Goal: Check status: Check status

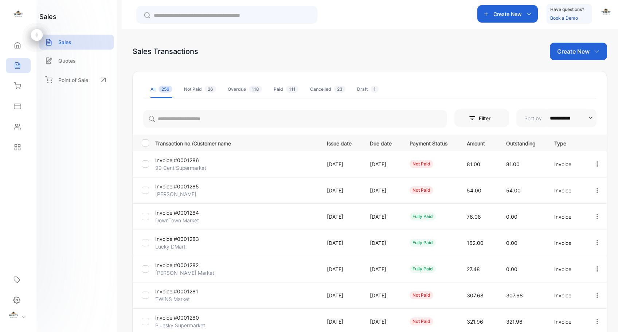
scroll to position [121, 0]
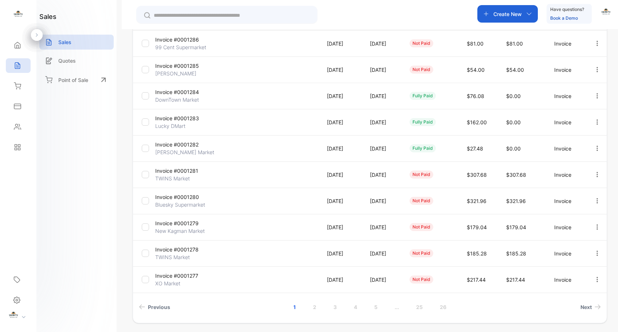
click at [263, 16] on input "text" at bounding box center [232, 16] width 156 height 8
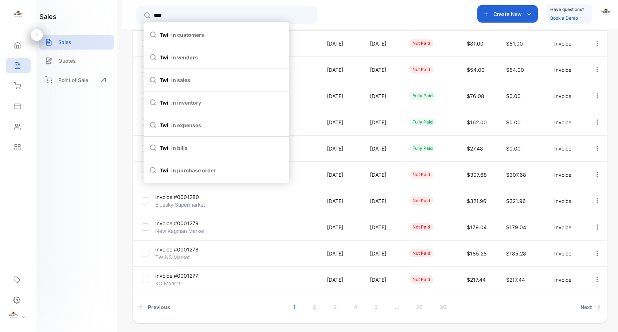
type input "*****"
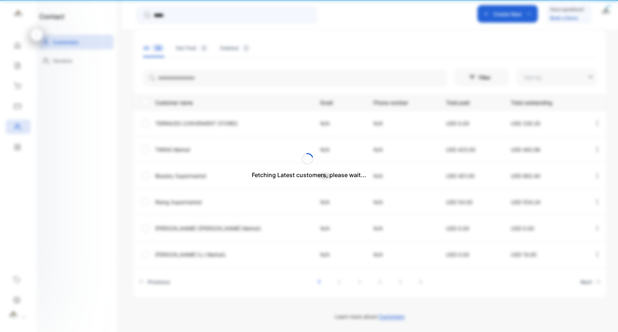
type input "**********"
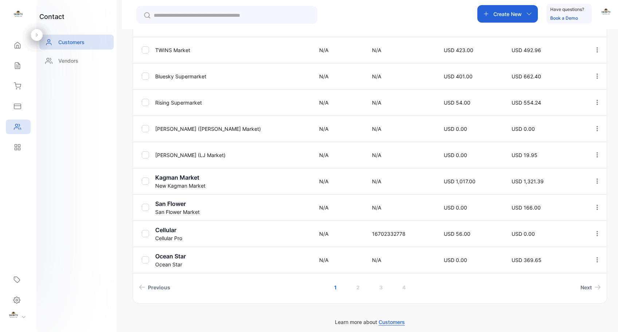
scroll to position [207, 0]
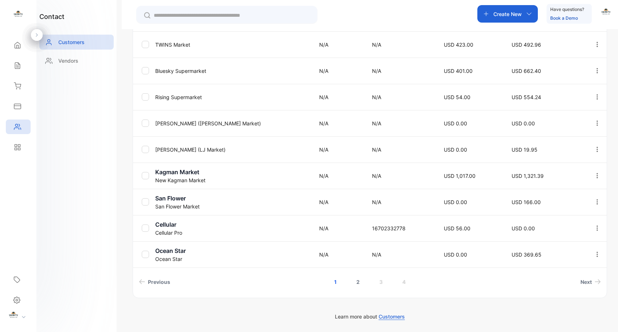
click at [359, 282] on link "2" at bounding box center [358, 281] width 21 height 13
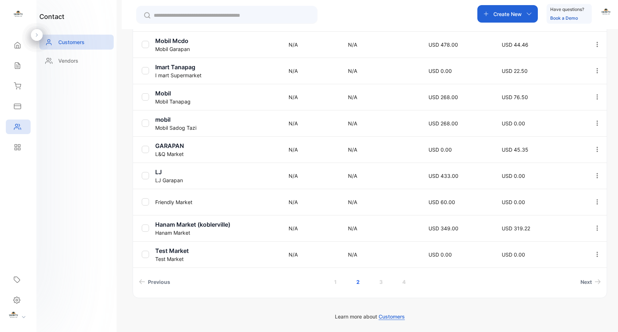
scroll to position [0, 0]
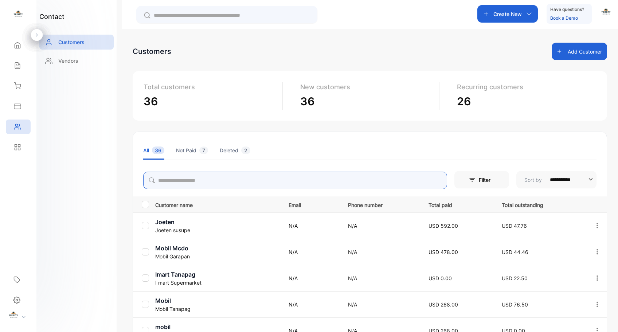
click at [269, 181] on input "search" at bounding box center [295, 180] width 304 height 17
type input "*****"
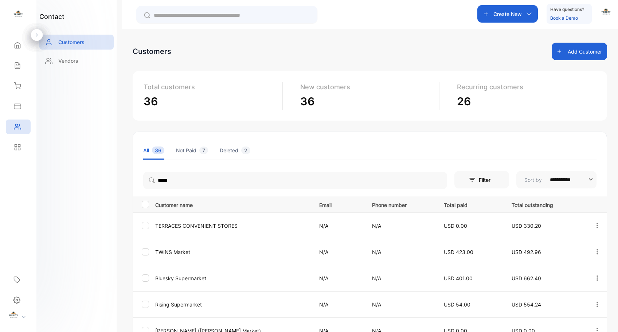
click at [177, 254] on p "TWINS Market" at bounding box center [232, 252] width 155 height 8
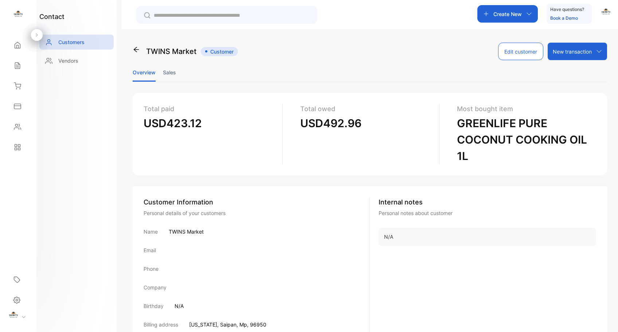
click at [133, 50] on icon at bounding box center [136, 49] width 7 height 7
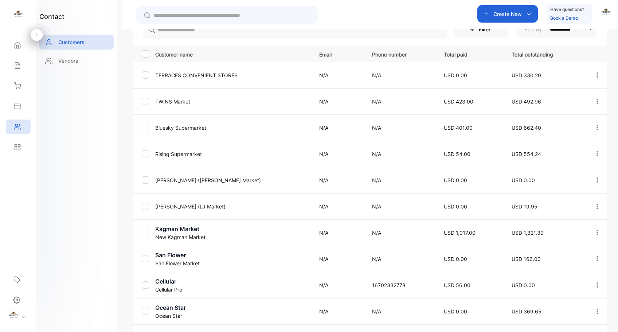
scroll to position [207, 0]
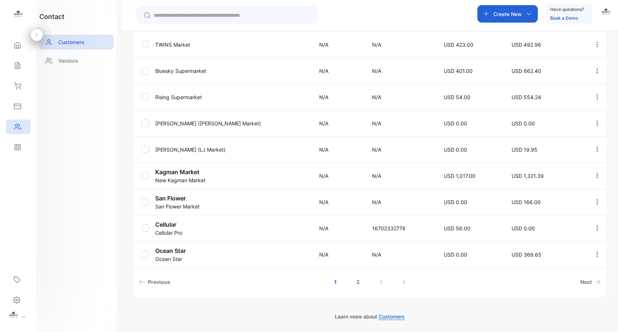
click at [353, 283] on link "2" at bounding box center [358, 281] width 21 height 13
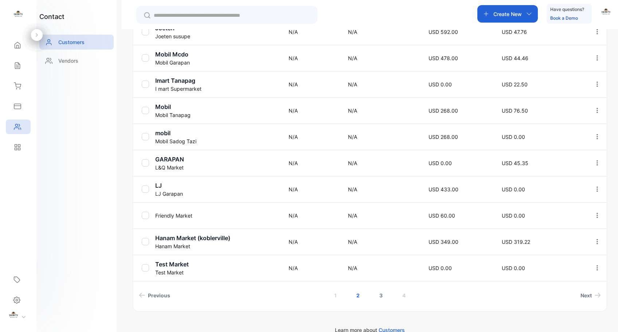
click at [380, 293] on link "3" at bounding box center [381, 295] width 21 height 13
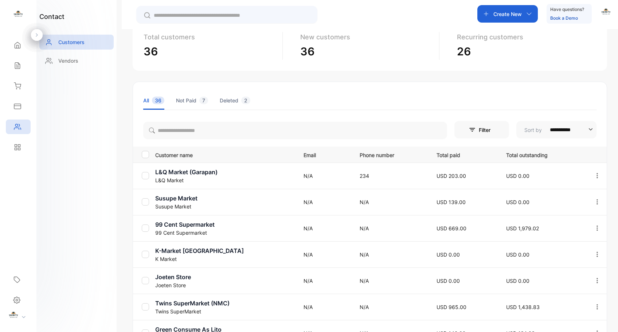
scroll to position [207, 0]
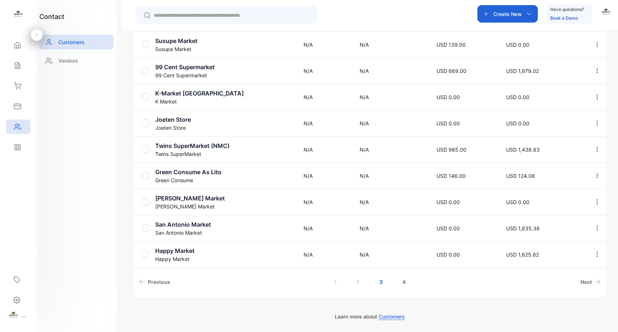
click at [403, 283] on link "4" at bounding box center [403, 281] width 21 height 13
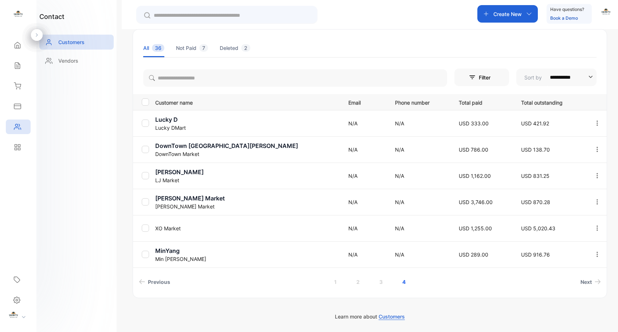
scroll to position [0, 0]
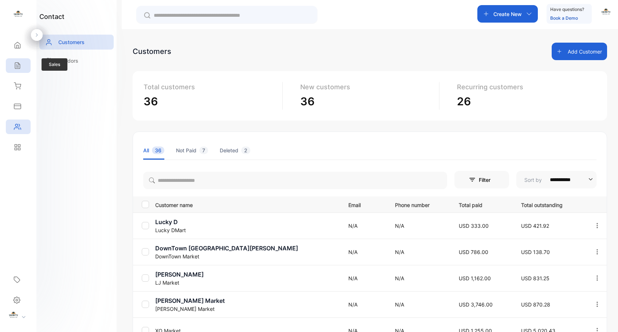
click at [18, 65] on icon at bounding box center [17, 65] width 7 height 7
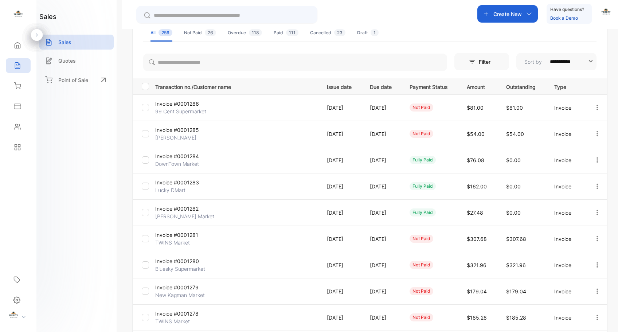
scroll to position [110, 0]
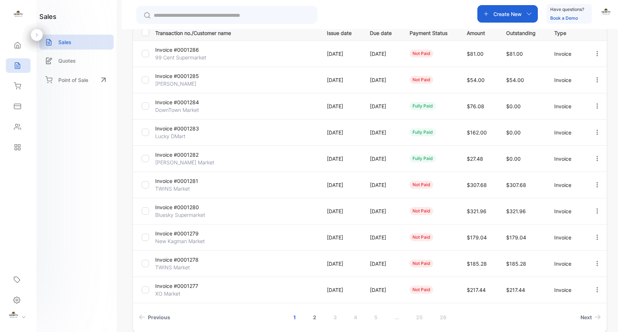
click at [312, 315] on link "2" at bounding box center [314, 316] width 21 height 13
click at [192, 208] on p "Invoice #0001270" at bounding box center [182, 207] width 54 height 8
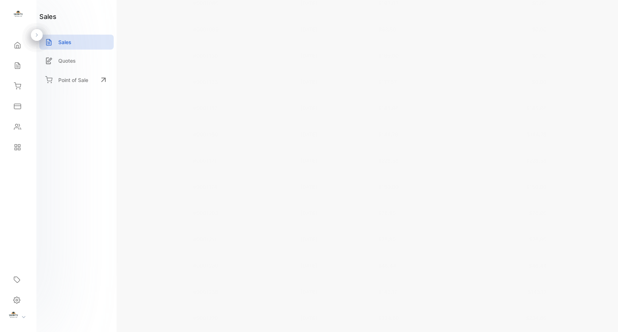
scroll to position [700, 0]
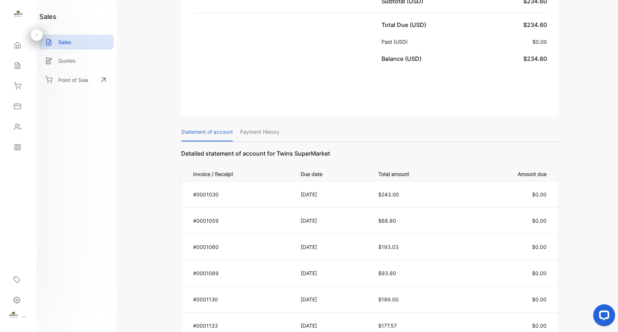
scroll to position [709, 0]
